Goal: Information Seeking & Learning: Learn about a topic

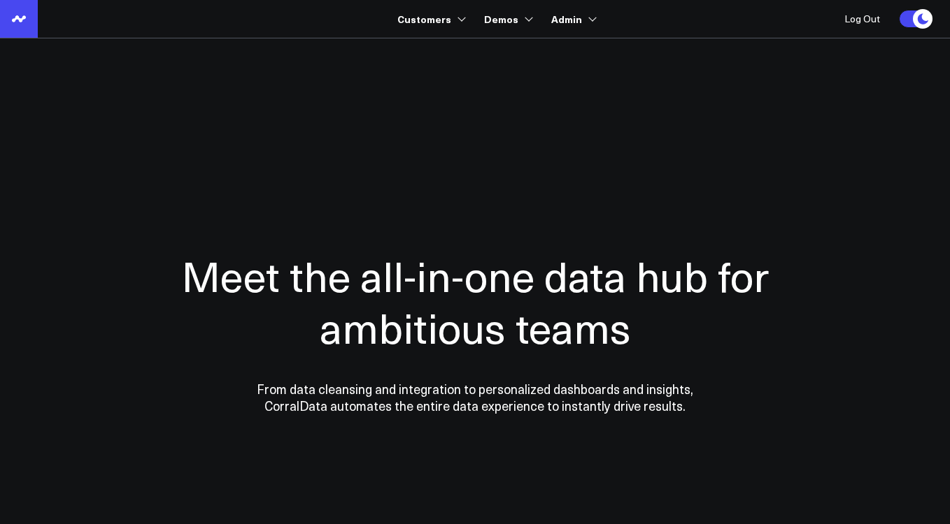
click at [21, 18] on icon at bounding box center [18, 18] width 17 height 17
click at [15, 30] on link at bounding box center [19, 19] width 38 height 38
click at [22, 20] on use at bounding box center [19, 18] width 14 height 6
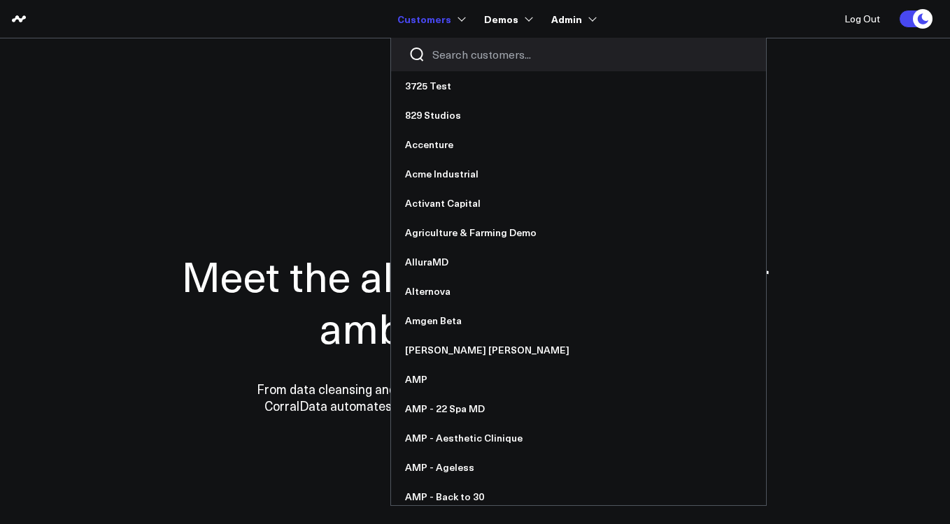
click at [419, 20] on link "Customers" at bounding box center [430, 18] width 66 height 25
click at [471, 50] on input "Search customers input" at bounding box center [590, 54] width 316 height 15
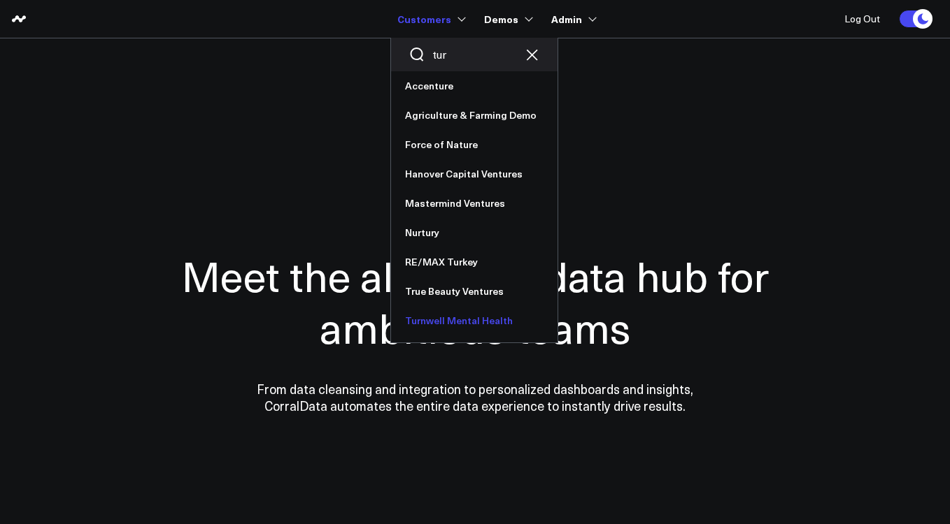
type input "tur"
click at [452, 326] on link "Turnwell Mental Health" at bounding box center [474, 320] width 166 height 29
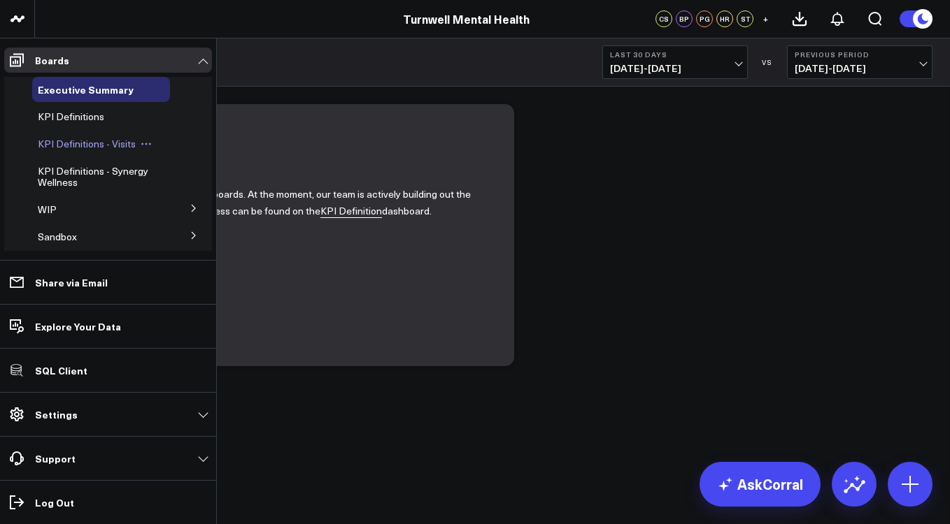
click at [84, 148] on span "KPI Definitions - Visits" at bounding box center [87, 143] width 98 height 13
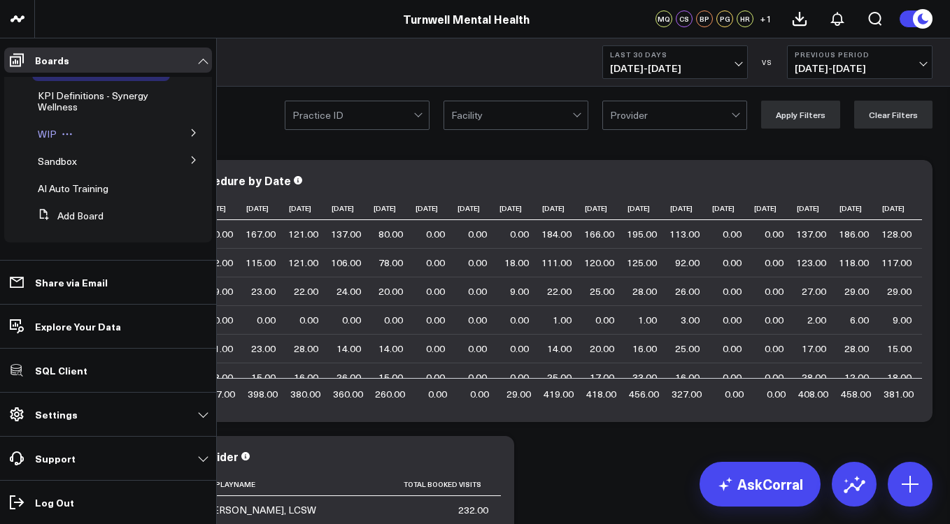
scroll to position [76, 0]
click at [179, 135] on button at bounding box center [194, 132] width 36 height 21
click at [77, 208] on span "Meta Ads" at bounding box center [67, 209] width 43 height 13
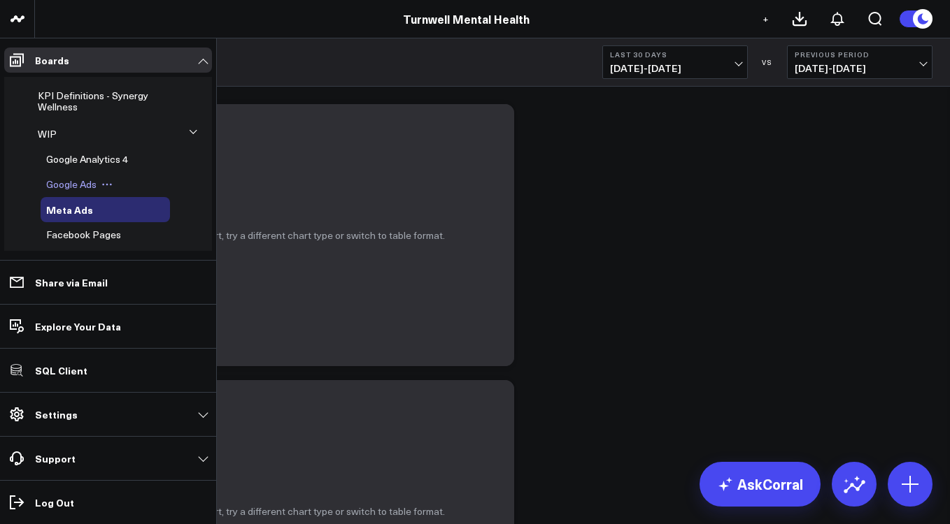
click at [92, 187] on span "Google Ads" at bounding box center [71, 184] width 50 height 13
